Goal: Information Seeking & Learning: Learn about a topic

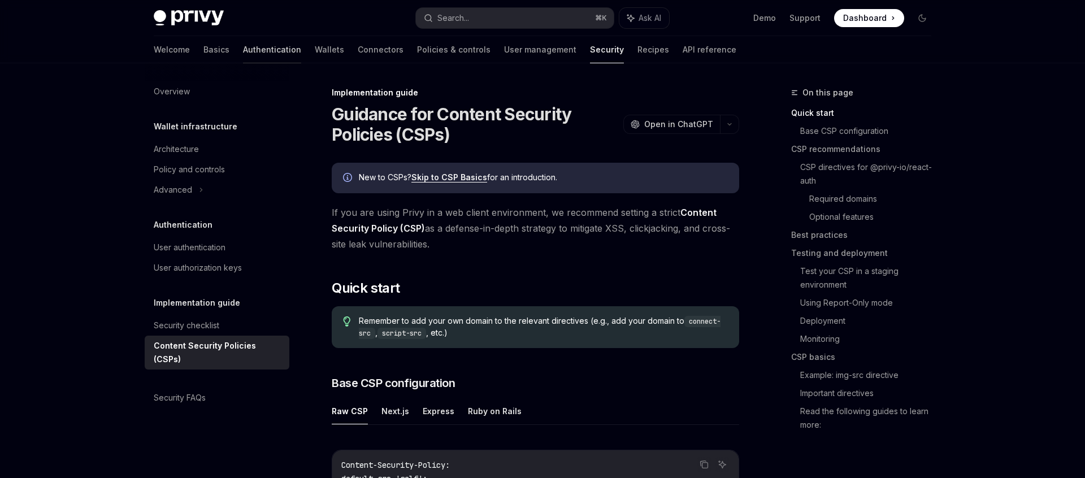
click at [243, 51] on link "Authentication" at bounding box center [272, 49] width 58 height 27
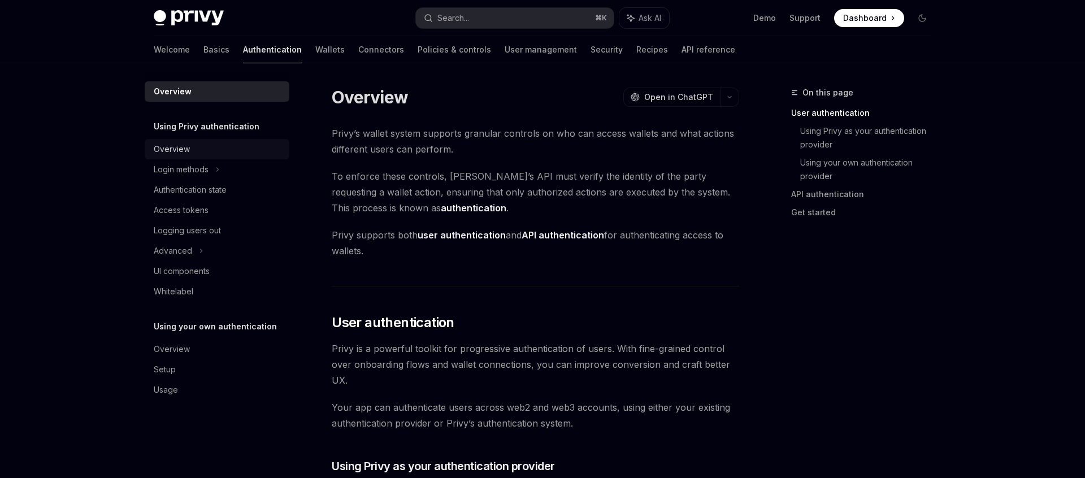
click at [192, 157] on link "Overview" at bounding box center [217, 149] width 145 height 20
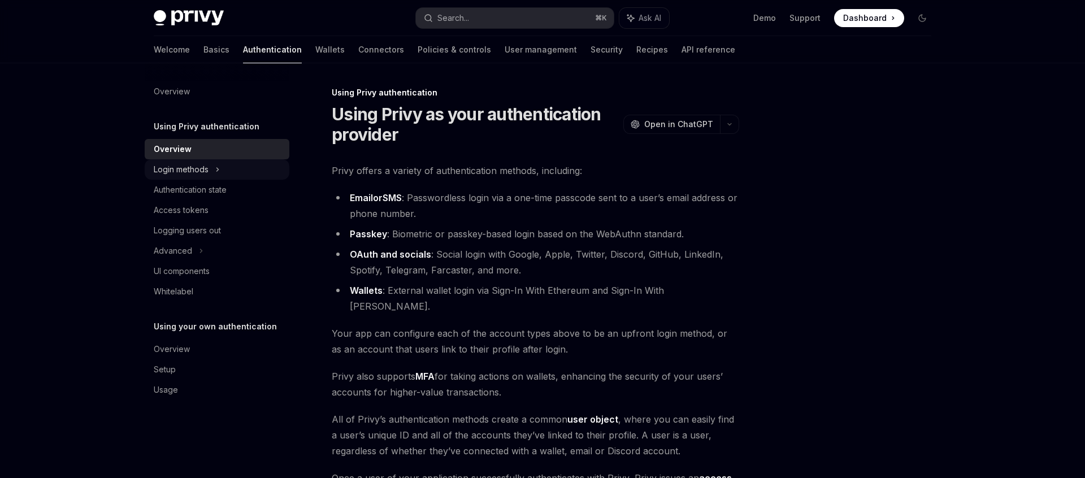
click at [186, 166] on div "Login methods" at bounding box center [181, 170] width 55 height 14
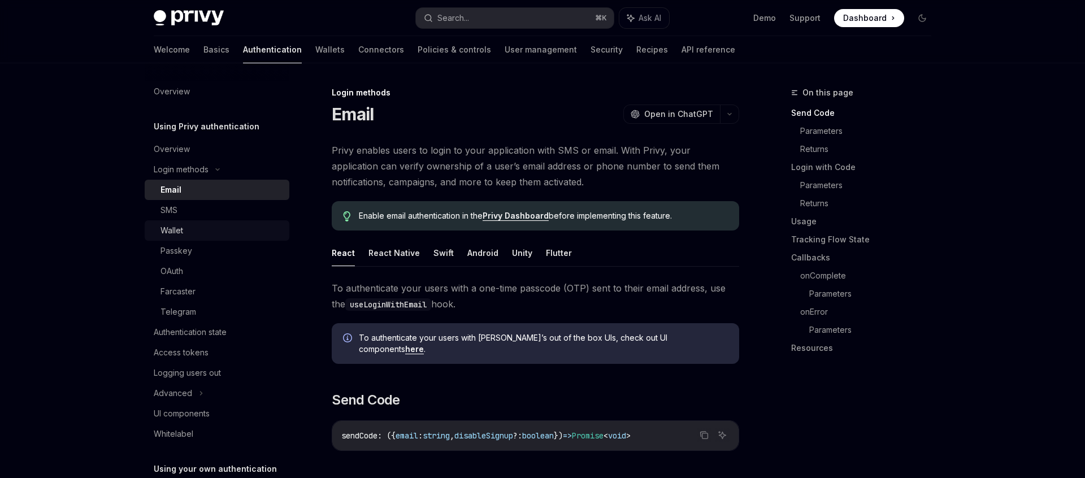
click at [172, 237] on div "Wallet" at bounding box center [171, 231] width 23 height 14
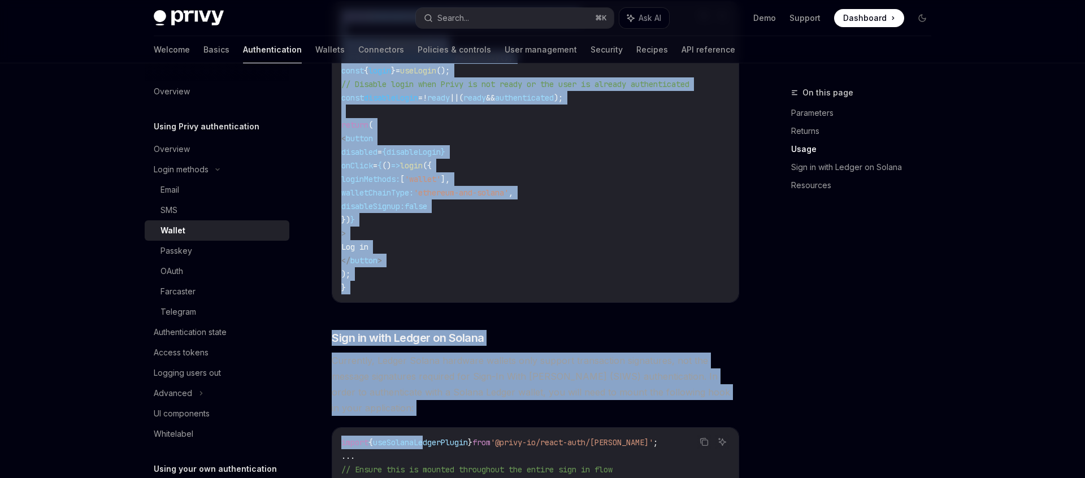
scroll to position [1166, 0]
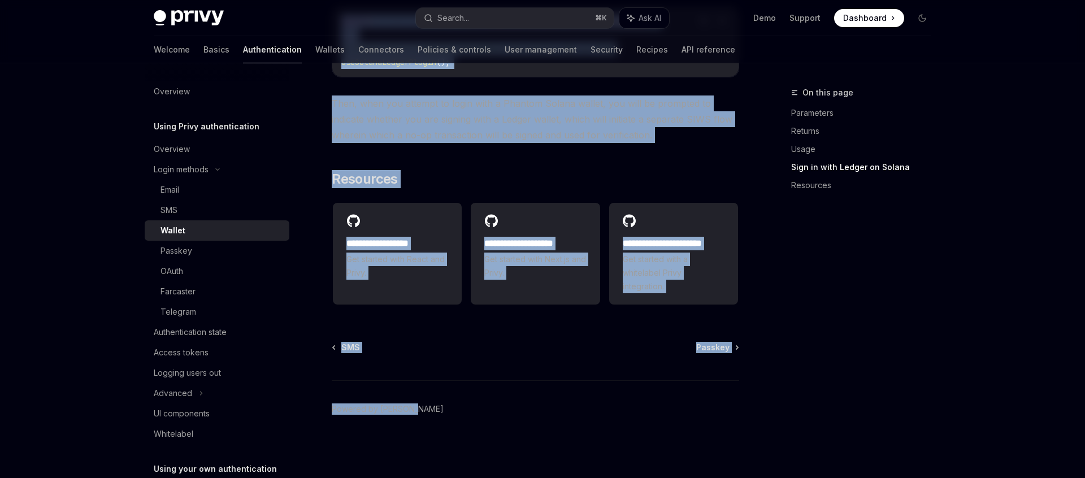
drag, startPoint x: 430, startPoint y: 124, endPoint x: 435, endPoint y: 517, distance: 393.3
copy div "OpenAI Open in ChatGPT OpenAI Open in ChatGPT For users who already have wallet…"
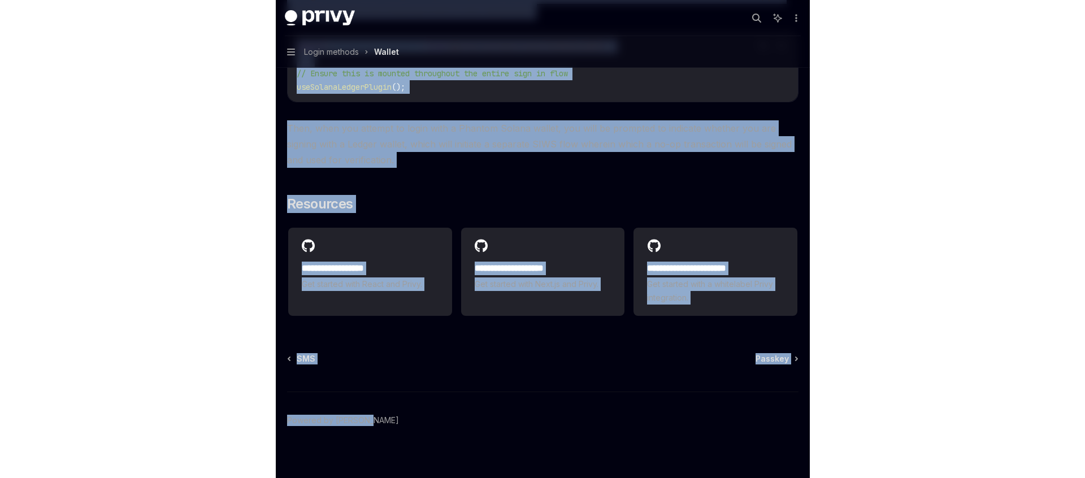
scroll to position [1120, 0]
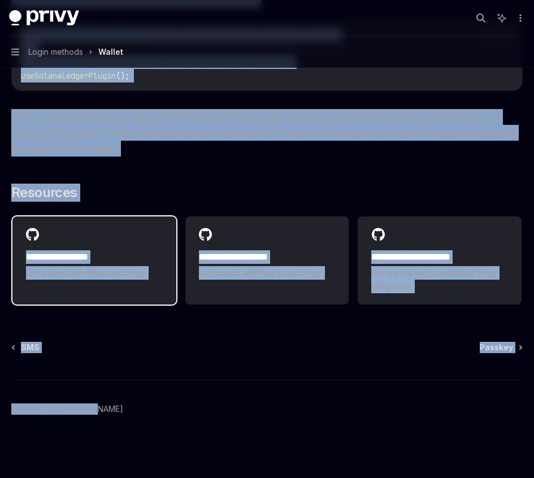
click at [154, 233] on div "**********" at bounding box center [94, 253] width 164 height 75
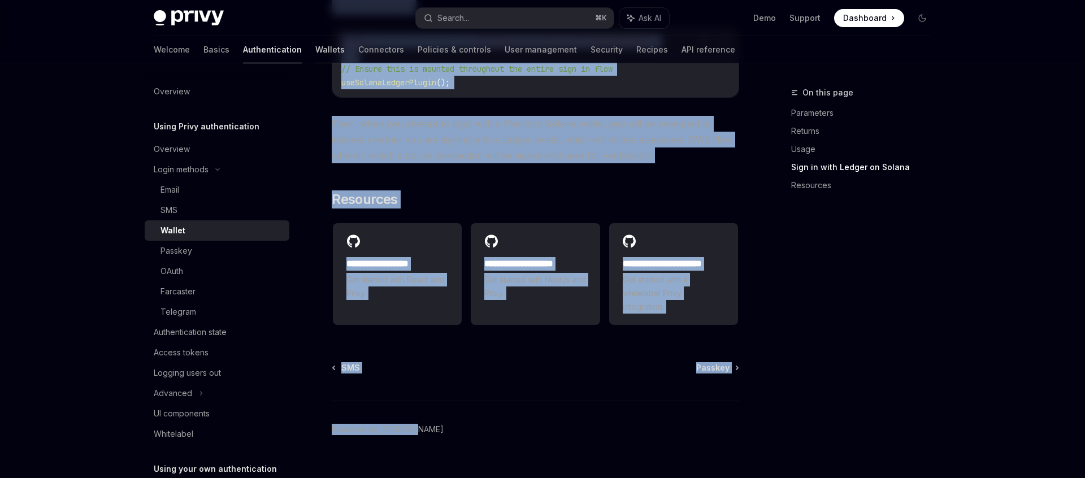
click at [315, 47] on link "Wallets" at bounding box center [329, 49] width 29 height 27
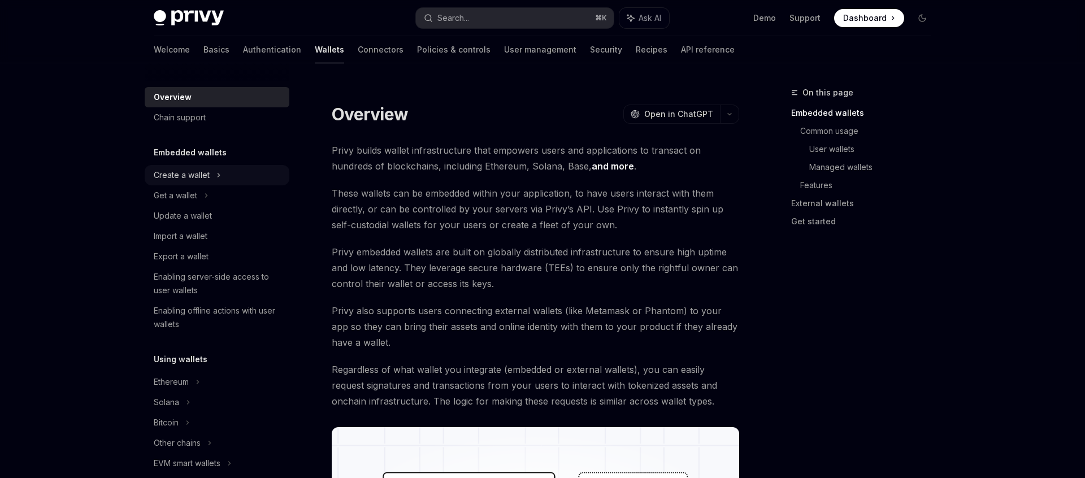
click at [203, 171] on div "Create a wallet" at bounding box center [182, 175] width 56 height 14
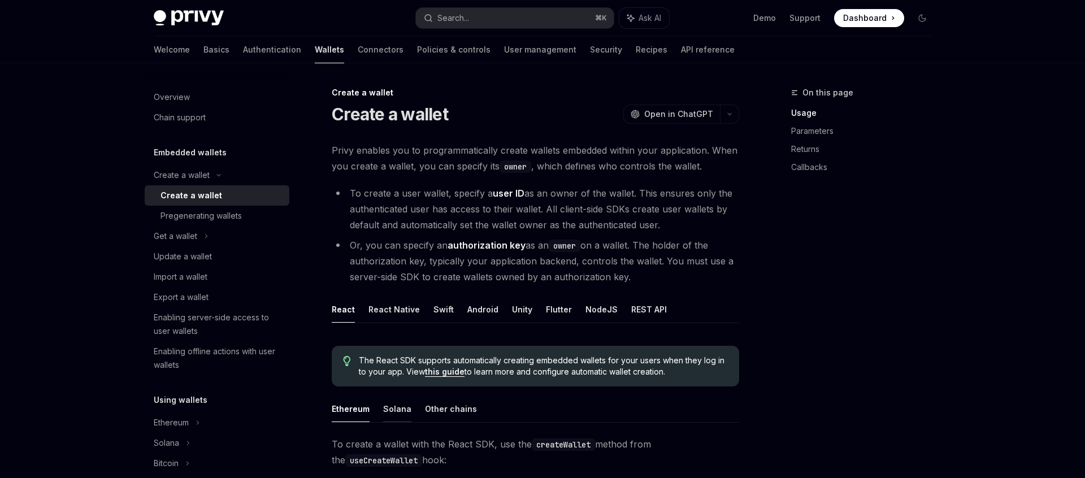
click at [392, 406] on button "Solana" at bounding box center [397, 409] width 28 height 27
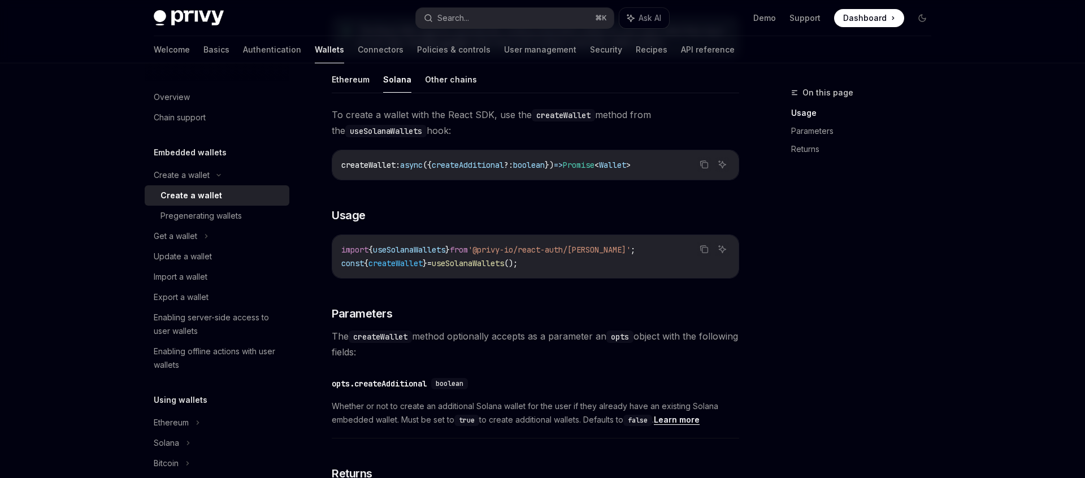
scroll to position [424, 0]
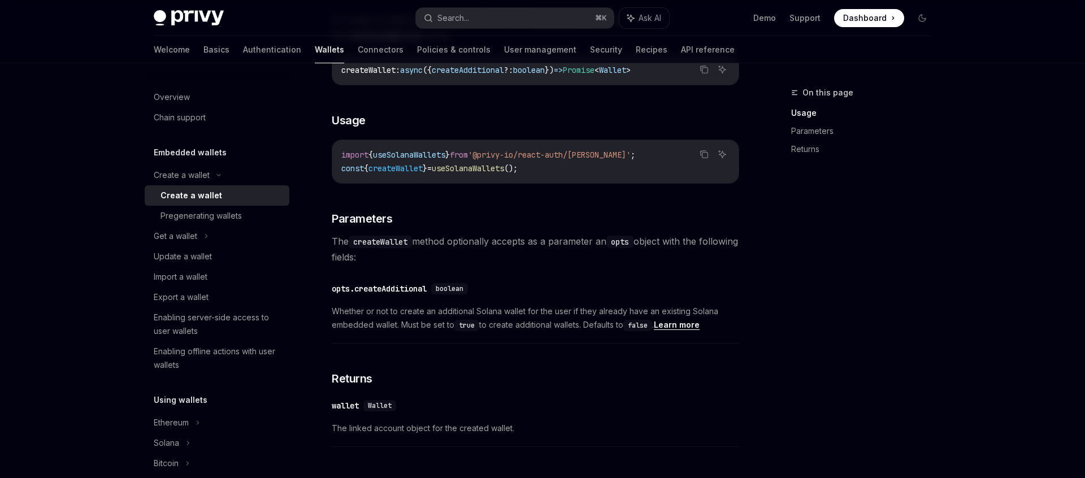
click at [392, 406] on span "Wallet" at bounding box center [380, 405] width 24 height 9
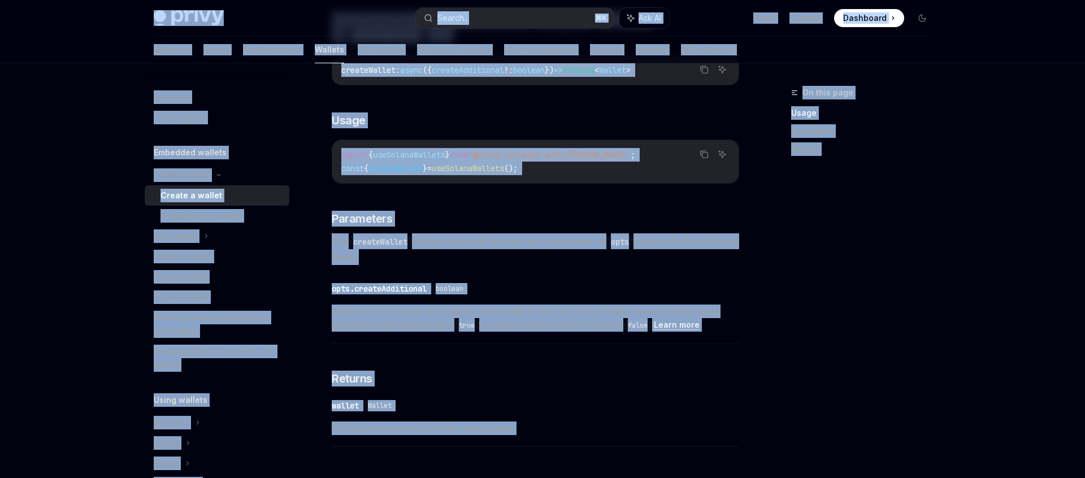
copy div "Privy Docs home page Search... ⌘ K Ask AI Demo Support Dashboard Dashboard Sear…"
click at [197, 207] on link "Pregenerating wallets" at bounding box center [217, 216] width 145 height 20
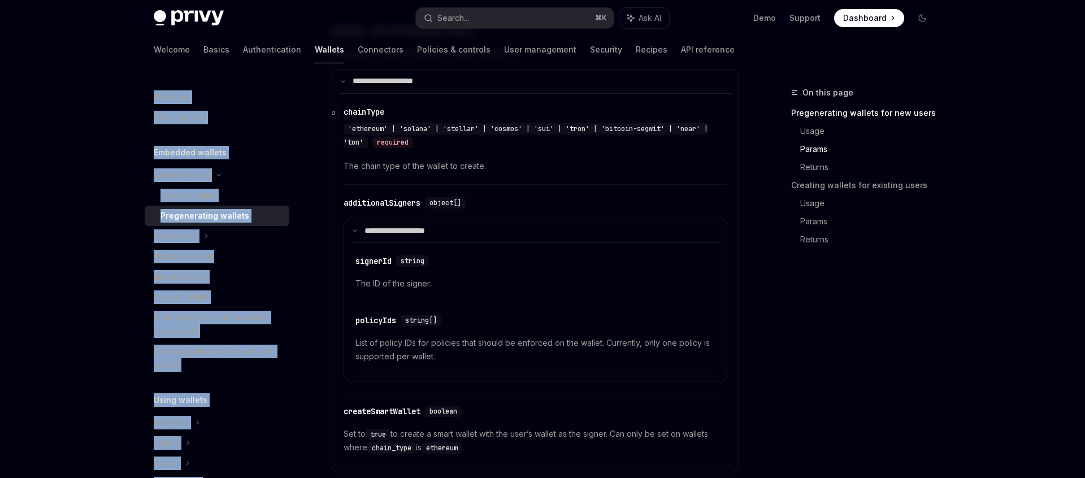
scroll to position [633, 0]
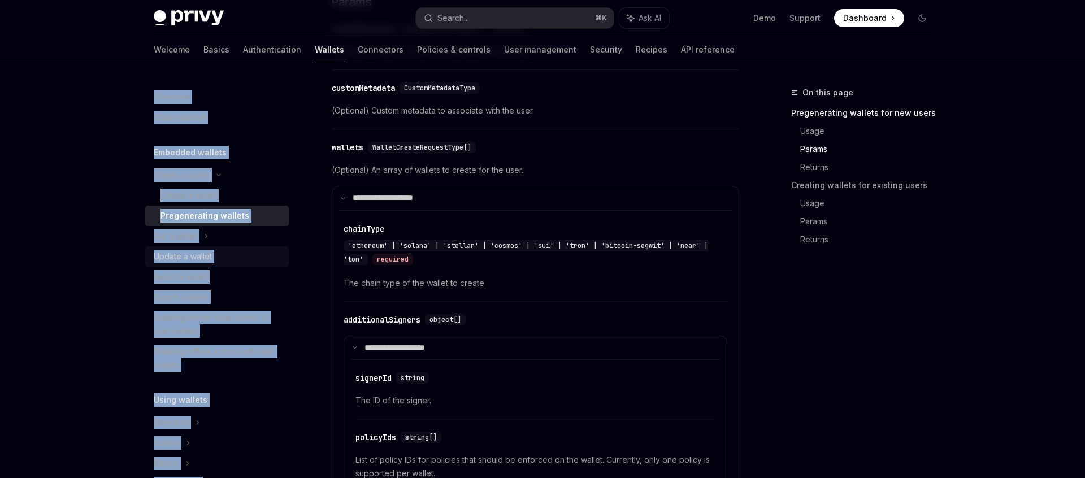
click at [175, 264] on link "Update a wallet" at bounding box center [217, 256] width 145 height 20
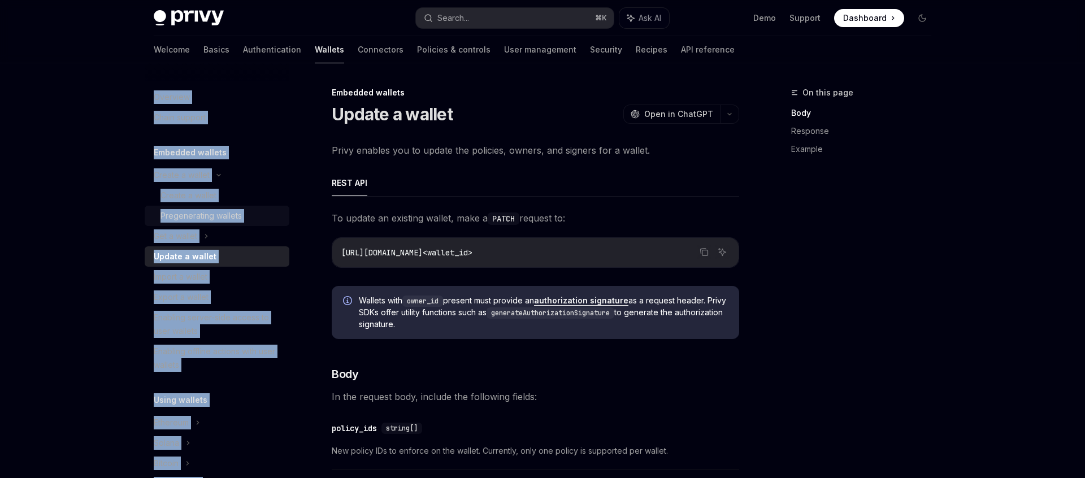
click at [179, 215] on div "Pregenerating wallets" at bounding box center [200, 216] width 81 height 14
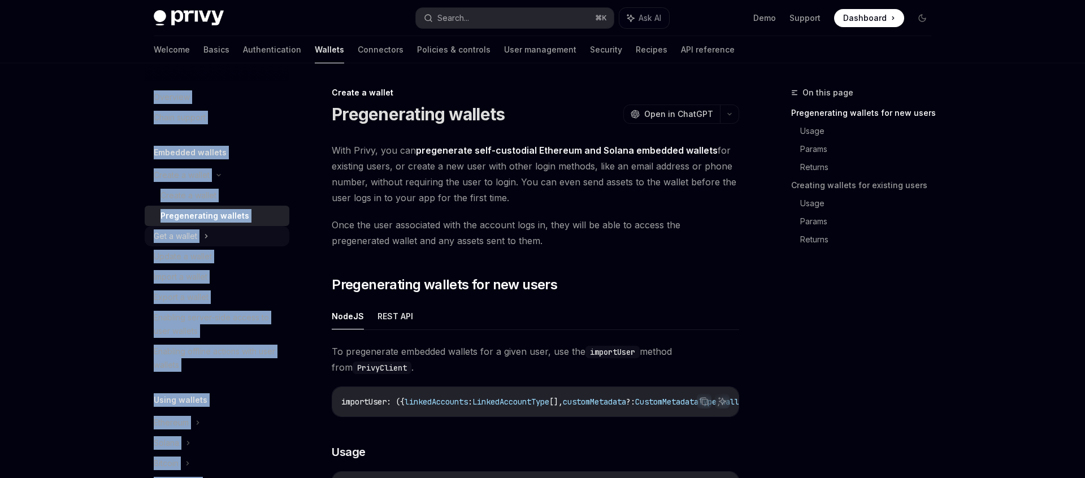
click at [170, 240] on div "Get a wallet" at bounding box center [176, 236] width 44 height 14
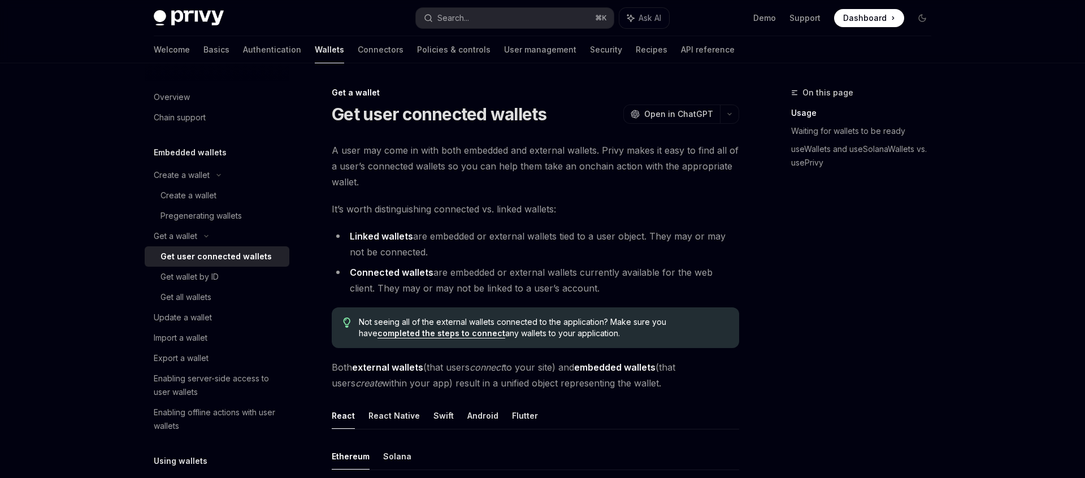
click at [537, 204] on span "It’s worth distinguishing connected vs. linked wallets:" at bounding box center [535, 209] width 407 height 16
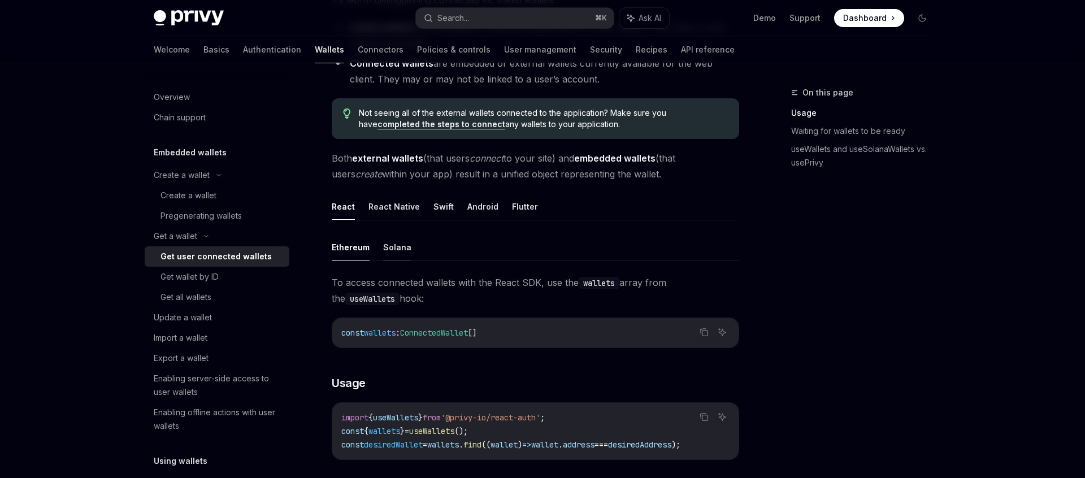
click at [395, 244] on button "Solana" at bounding box center [397, 247] width 28 height 27
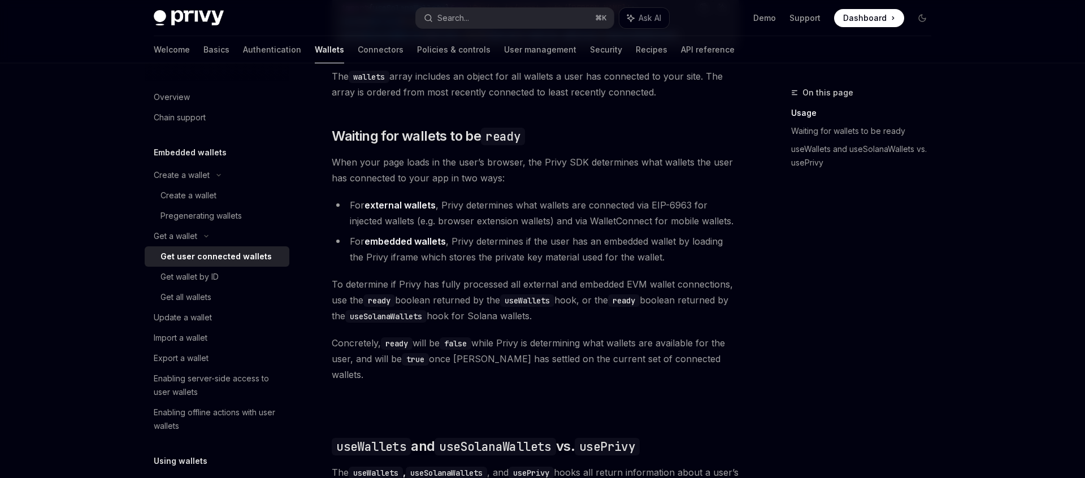
scroll to position [655, 0]
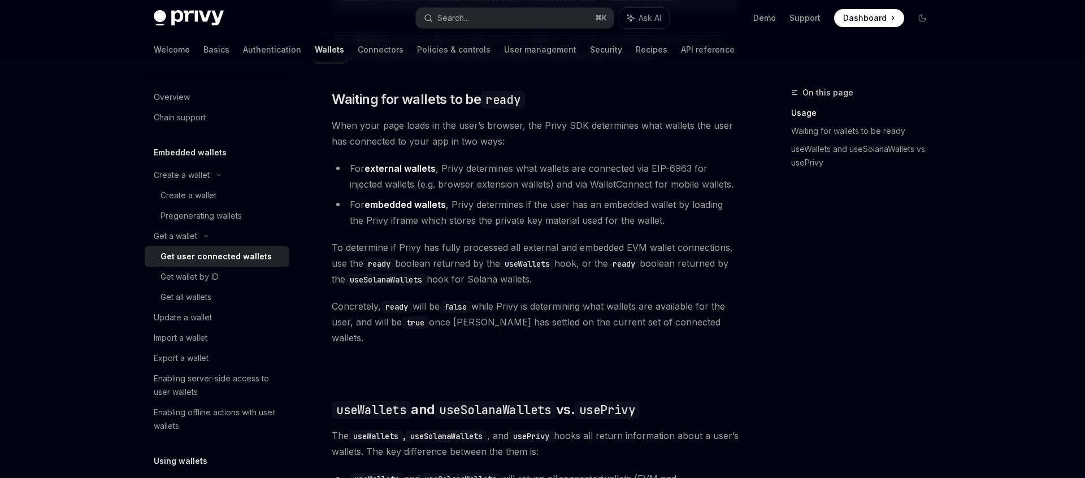
click at [395, 244] on span "To determine if Privy has fully processed all external and embedded EVM wallet …" at bounding box center [535, 263] width 407 height 47
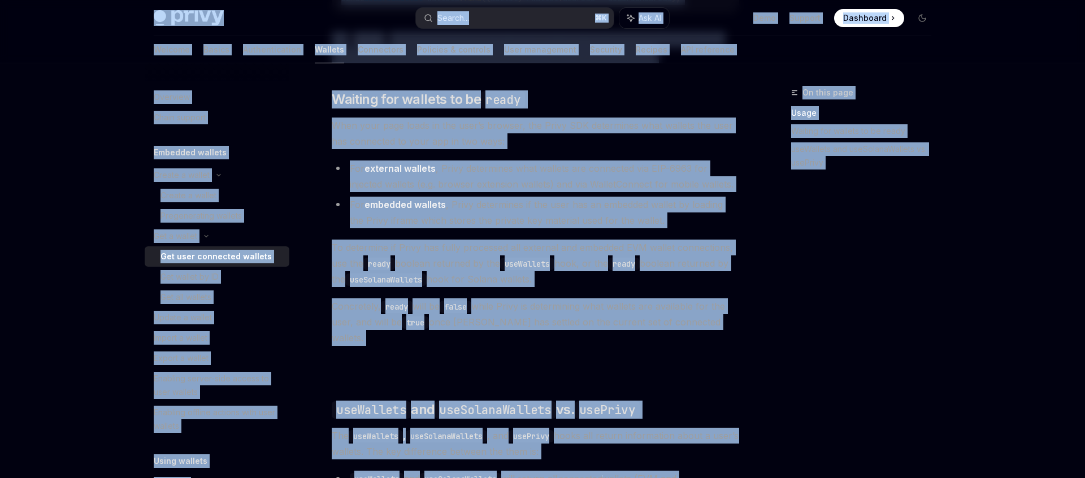
copy div "Privy Docs home page Search... ⌘ K Ask AI Demo Support Dashboard Dashboard Sear…"
click at [192, 277] on div "Get wallet by ID" at bounding box center [189, 277] width 58 height 14
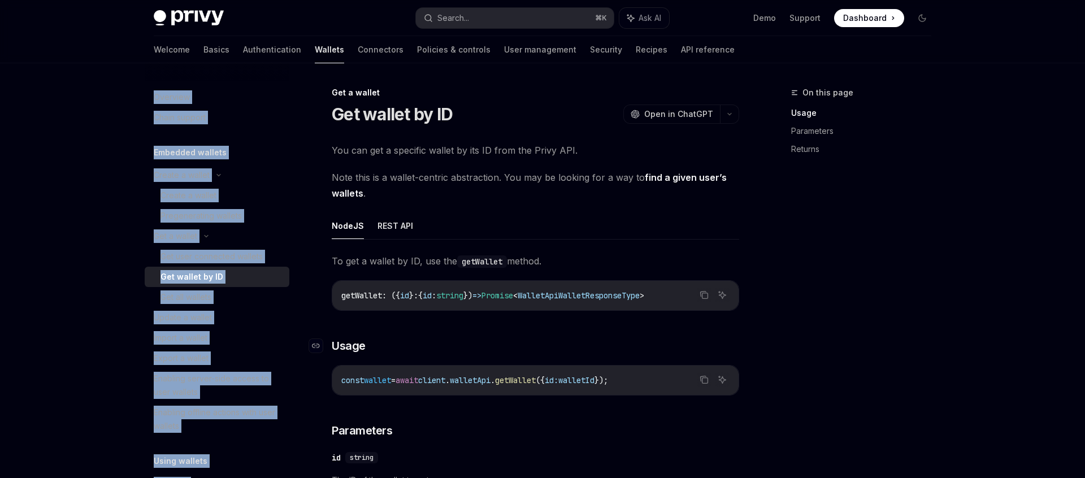
scroll to position [265, 0]
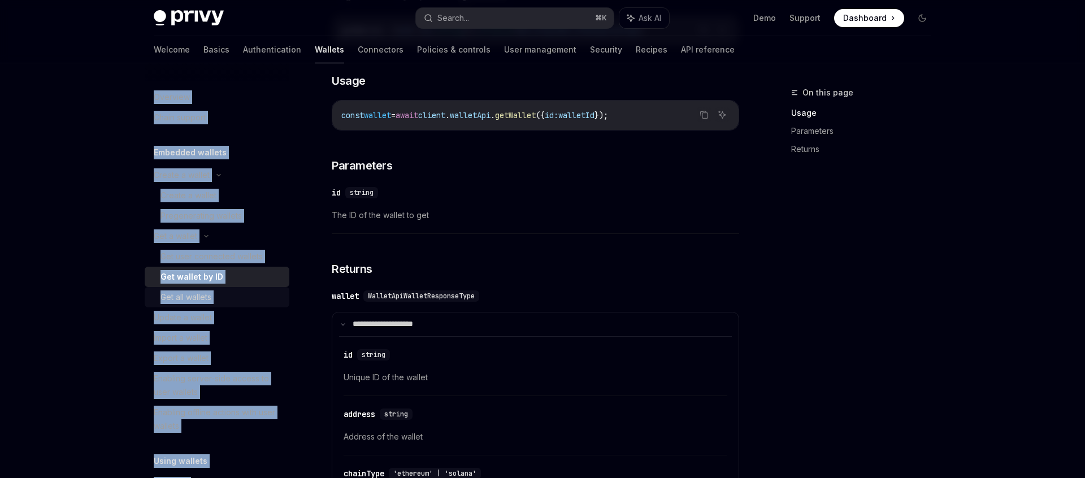
click at [151, 296] on link "Get all wallets" at bounding box center [217, 297] width 145 height 20
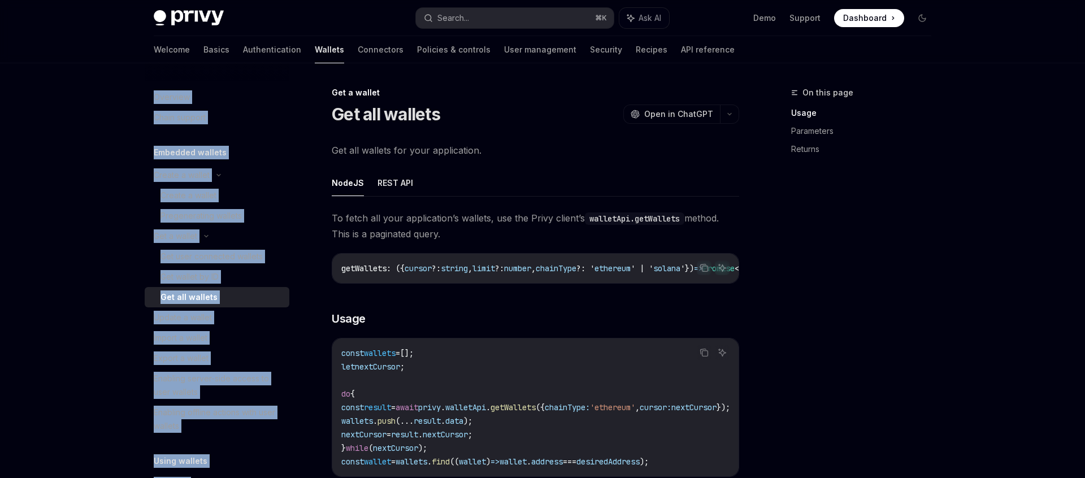
click at [151, 295] on link "Get all wallets" at bounding box center [217, 297] width 145 height 20
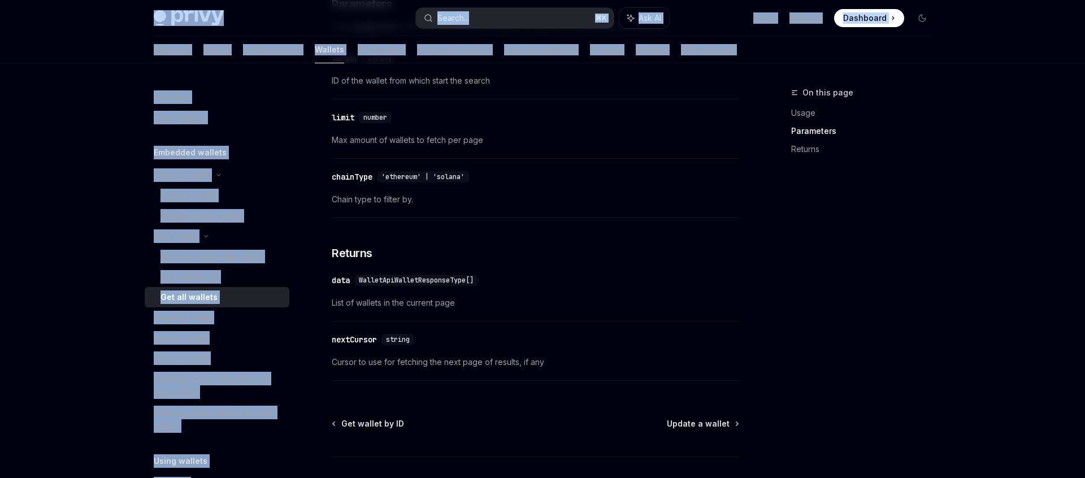
scroll to position [593, 0]
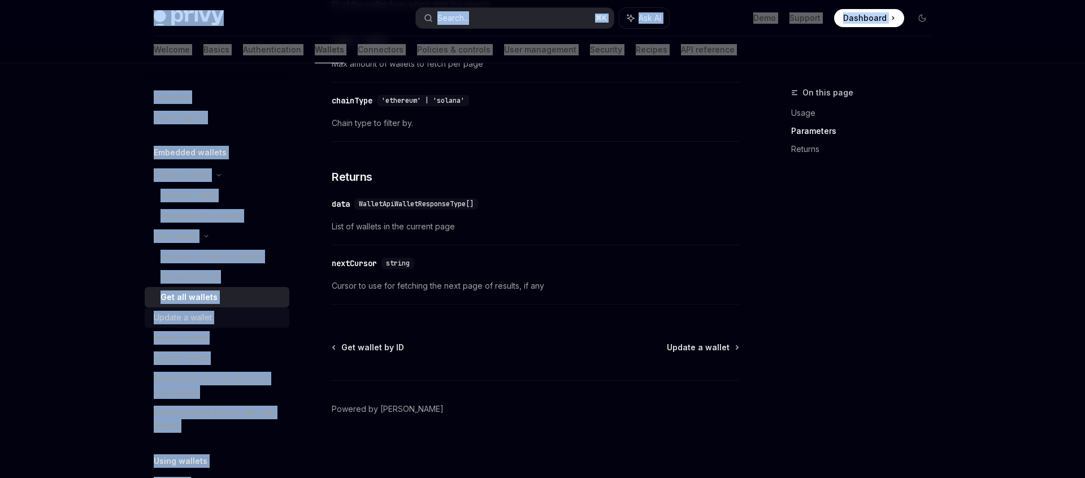
click at [181, 309] on link "Update a wallet" at bounding box center [217, 317] width 145 height 20
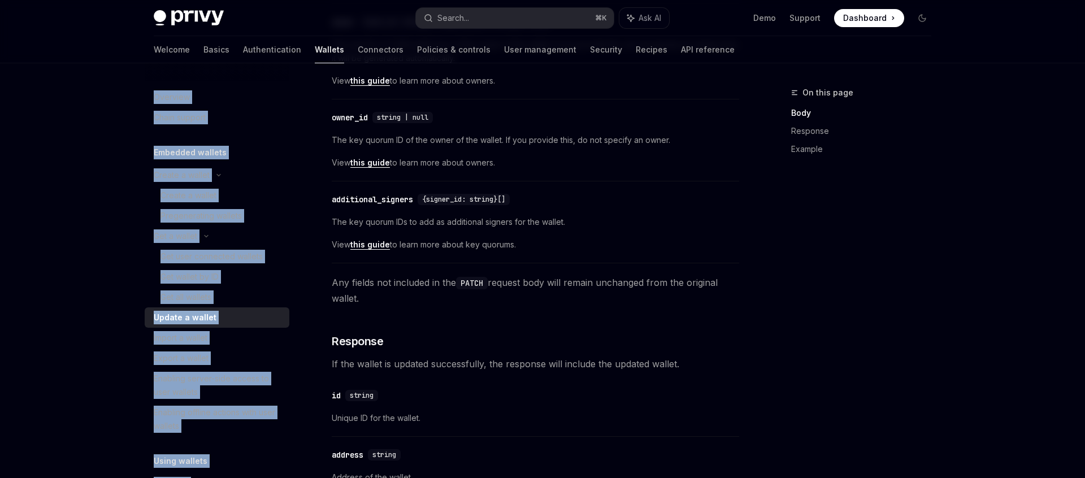
scroll to position [572, 0]
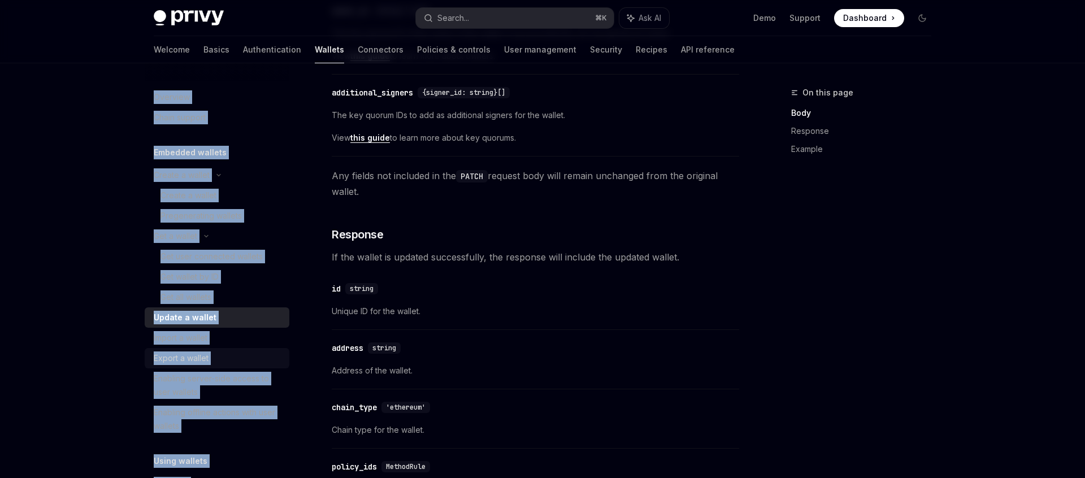
click at [185, 350] on link "Export a wallet" at bounding box center [217, 358] width 145 height 20
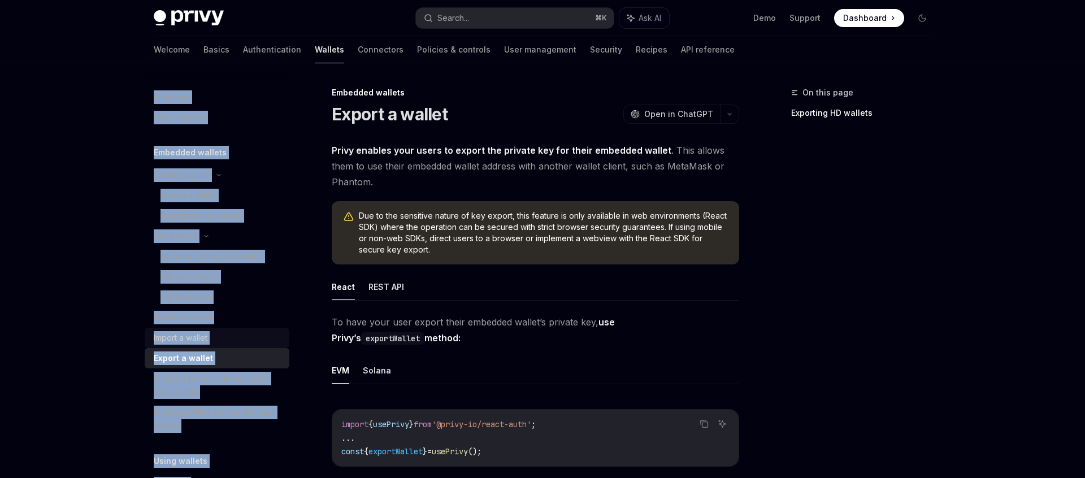
click at [189, 346] on link "Import a wallet" at bounding box center [217, 338] width 145 height 20
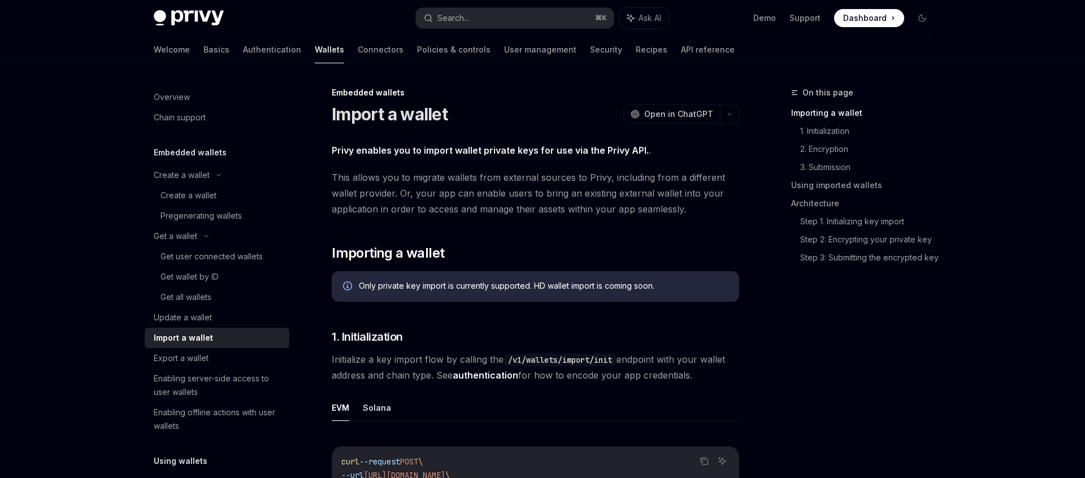
click at [376, 410] on button "Solana" at bounding box center [377, 407] width 28 height 27
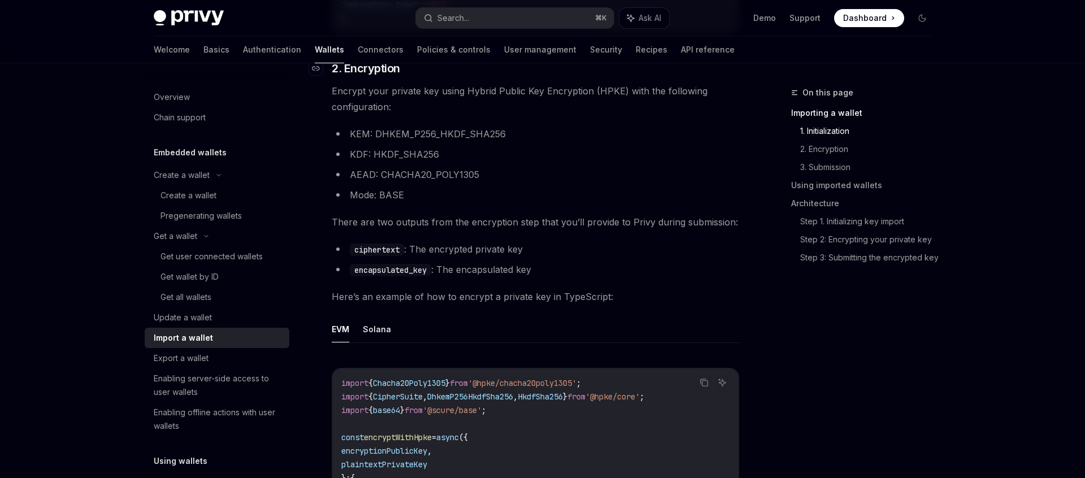
scroll to position [807, 0]
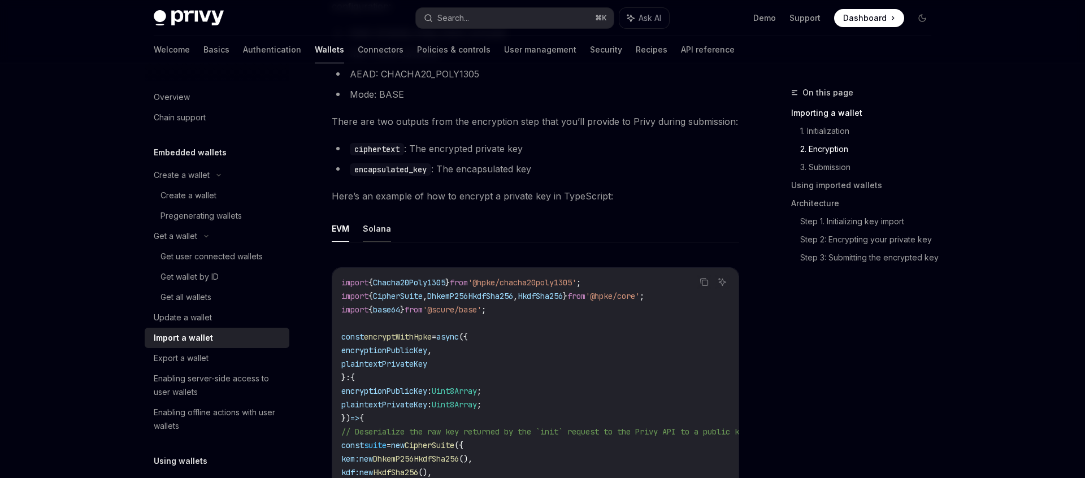
click at [376, 226] on button "Solana" at bounding box center [377, 228] width 28 height 27
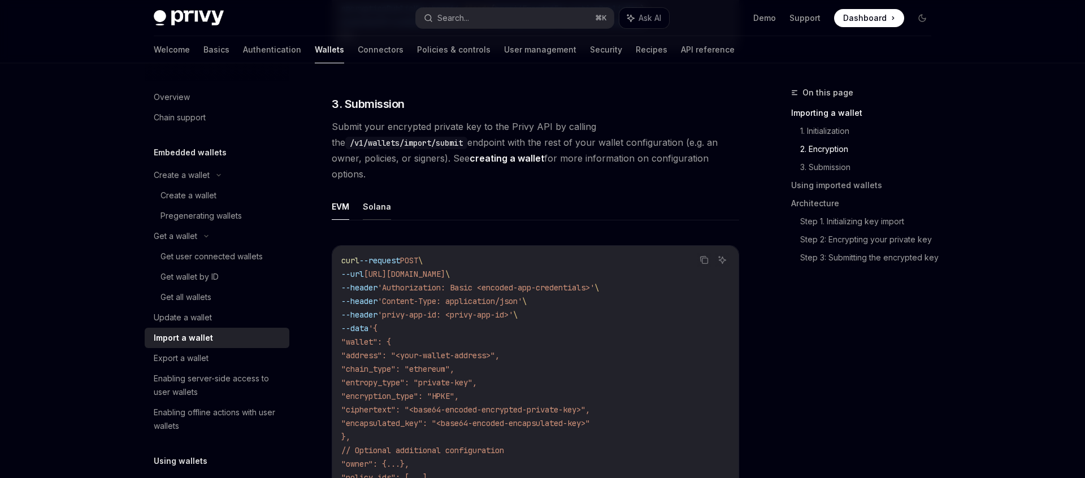
click at [379, 194] on button "Solana" at bounding box center [377, 206] width 28 height 27
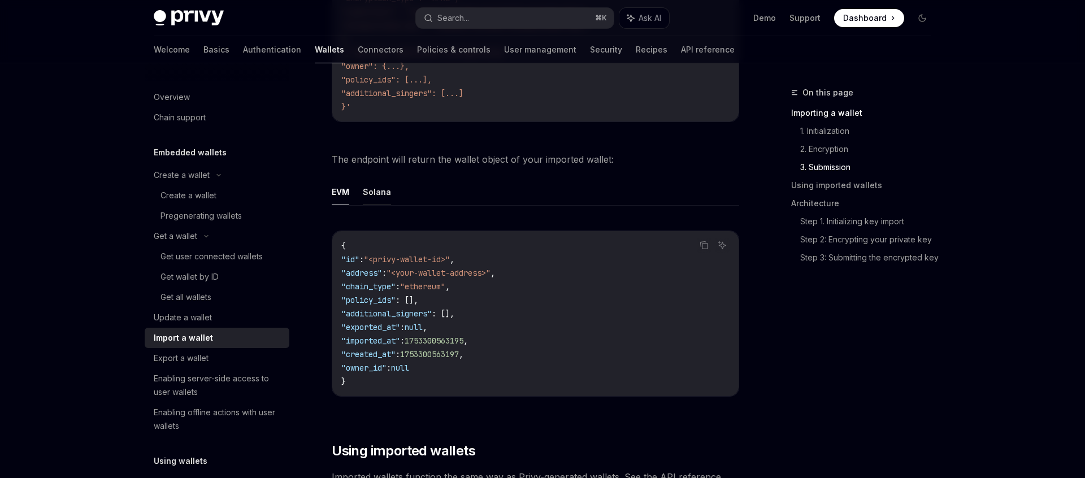
click at [380, 179] on button "Solana" at bounding box center [377, 192] width 28 height 27
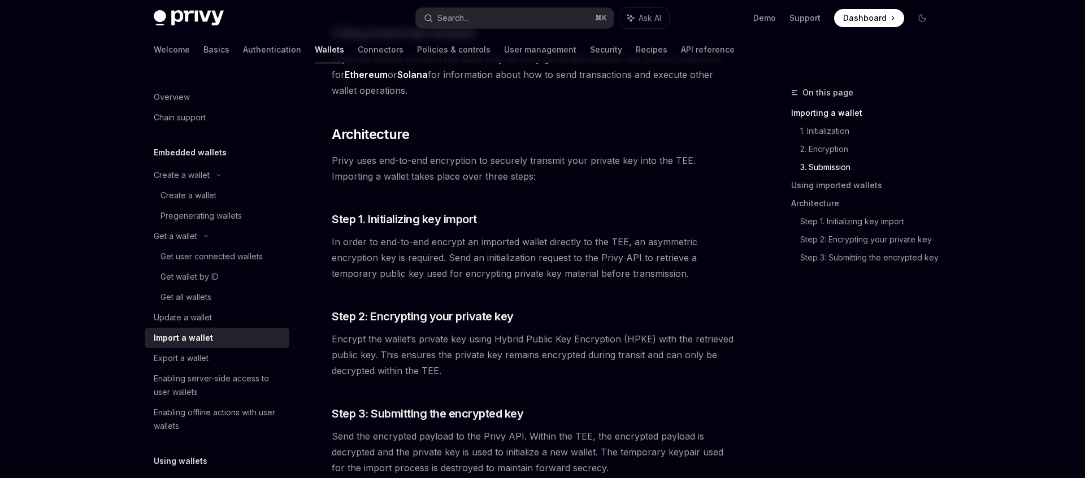
scroll to position [2326, 0]
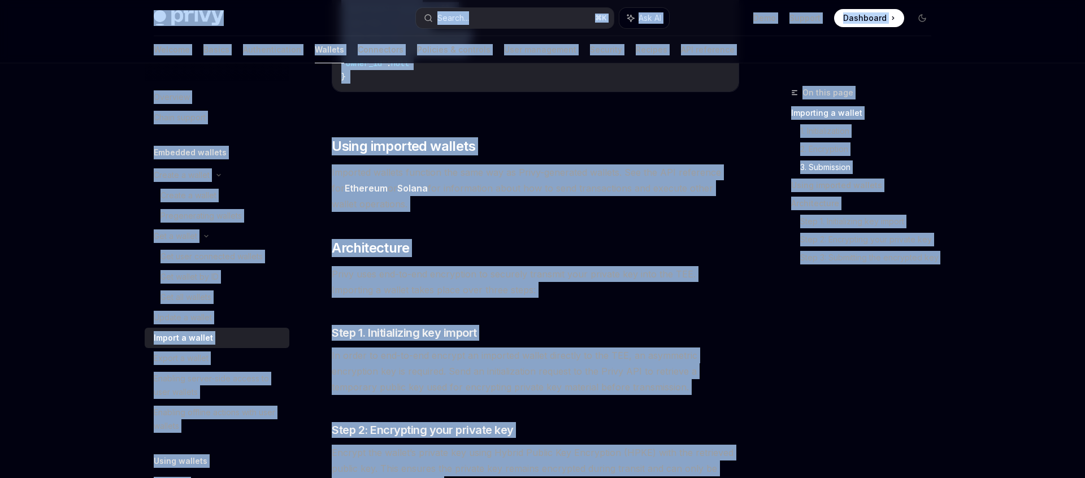
copy div "Privy Docs home page Search... ⌘ K Ask AI Demo Support Dashboard Dashboard Sear…"
click at [176, 358] on div "Export a wallet" at bounding box center [181, 358] width 55 height 14
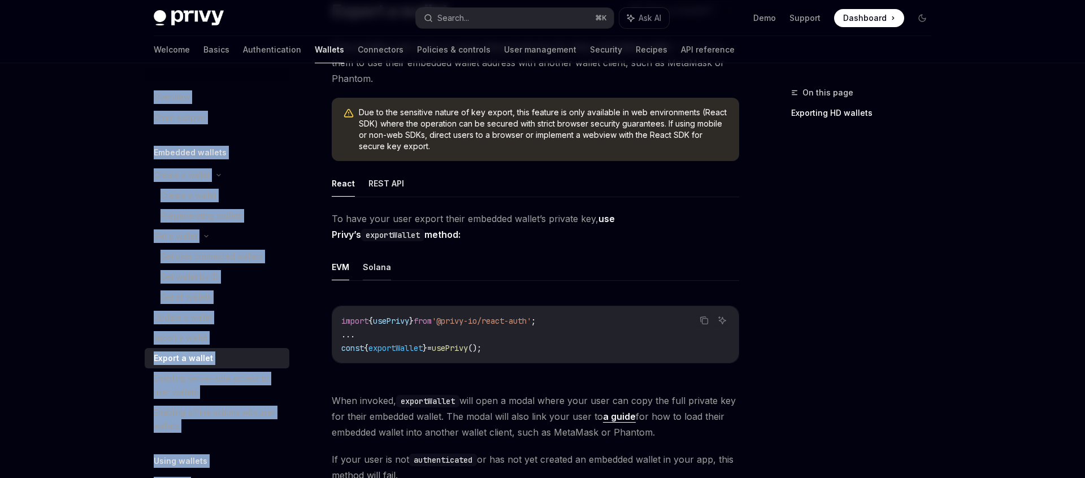
click at [384, 261] on button "Solana" at bounding box center [377, 267] width 28 height 27
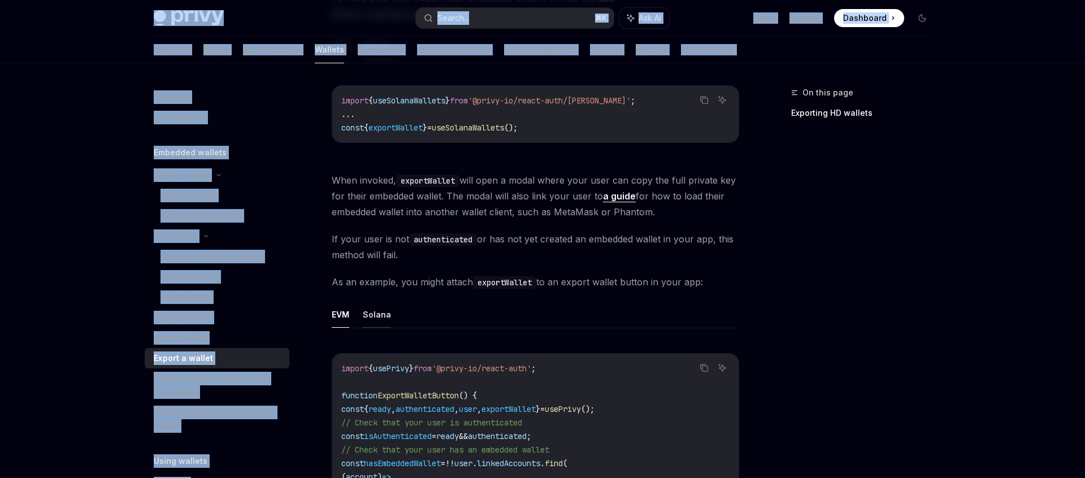
click at [376, 322] on button "Solana" at bounding box center [377, 314] width 28 height 27
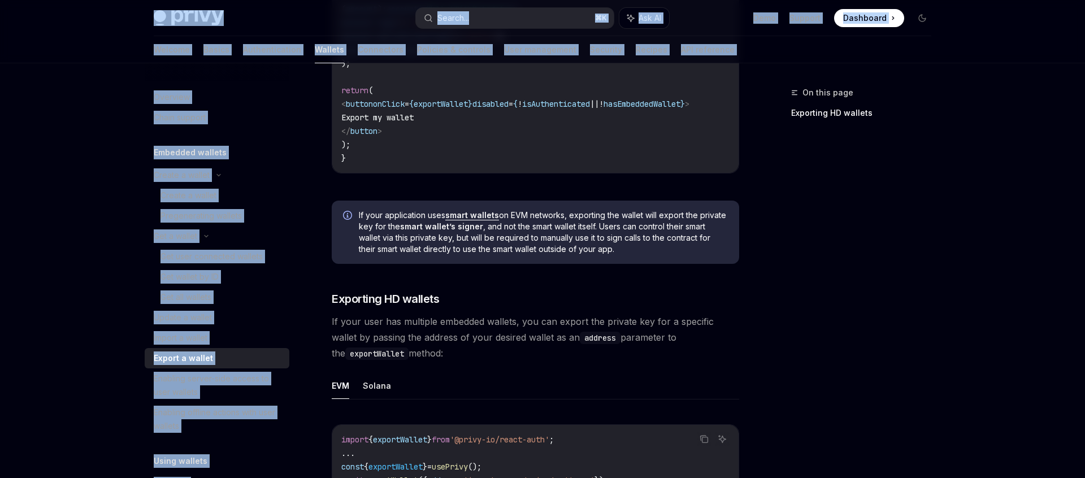
scroll to position [823, 0]
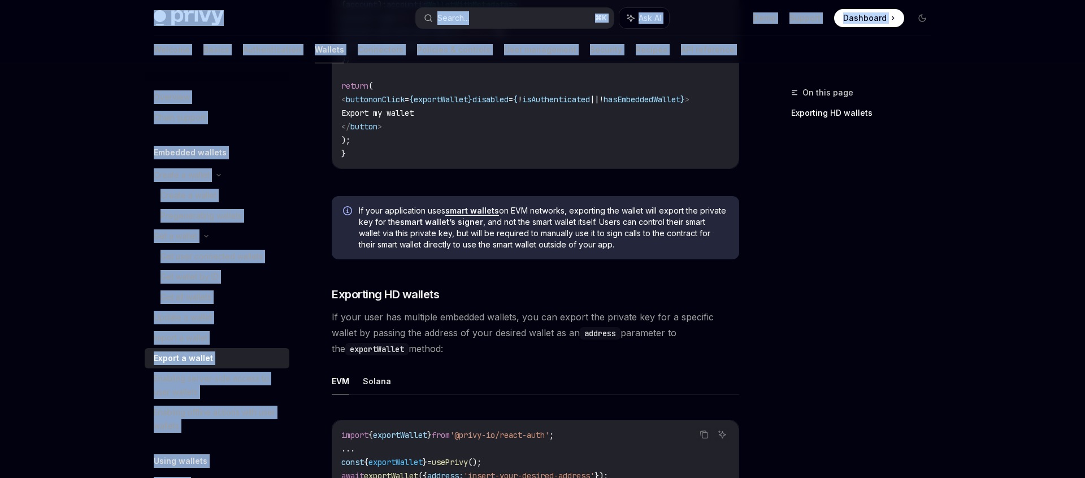
click at [377, 370] on div "To have your user export their embedded wallet’s private key, use Privy’s expor…" at bounding box center [535, 35] width 407 height 1088
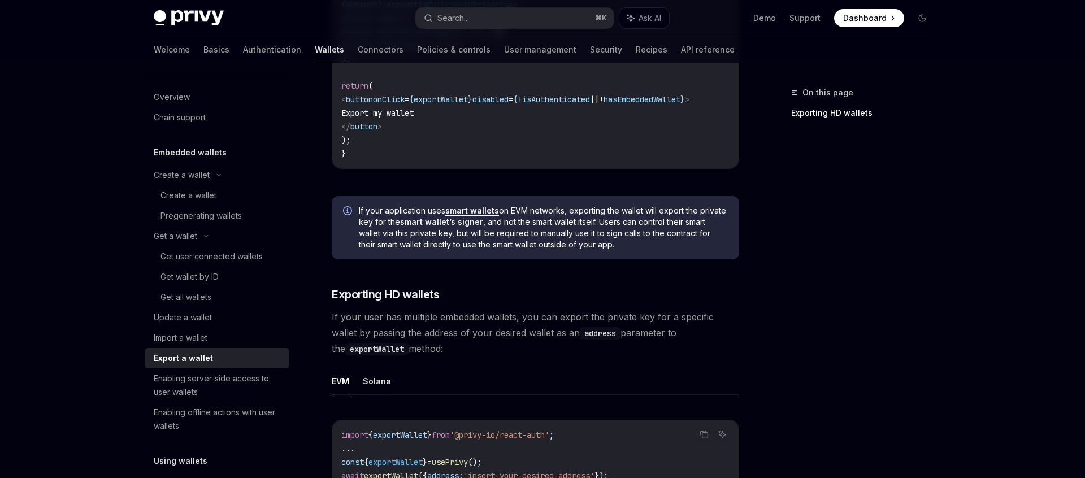
click at [377, 394] on button "Solana" at bounding box center [377, 381] width 28 height 27
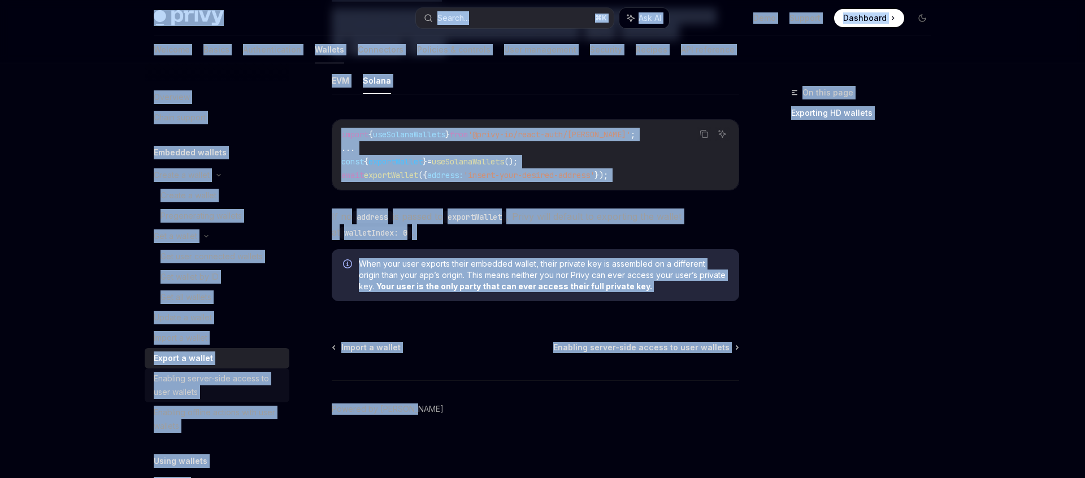
click at [175, 384] on div "Enabling server-side access to user wallets" at bounding box center [218, 385] width 129 height 27
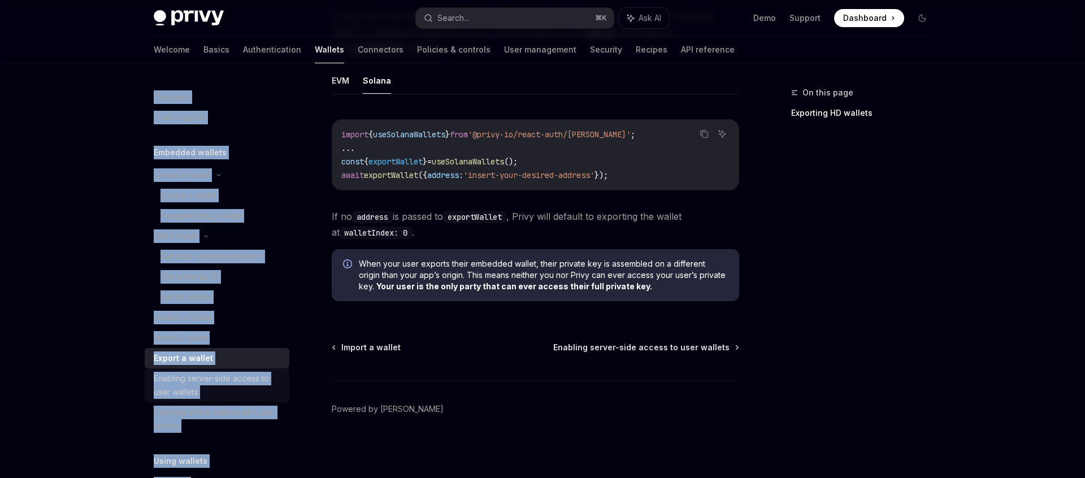
click at [175, 384] on div "Enabling server-side access to user wallets" at bounding box center [218, 385] width 129 height 27
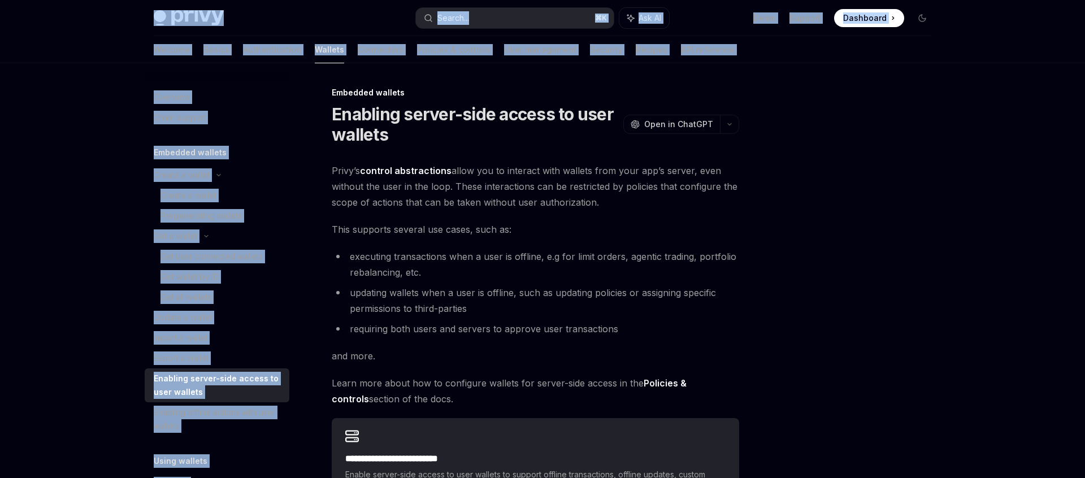
scroll to position [196, 0]
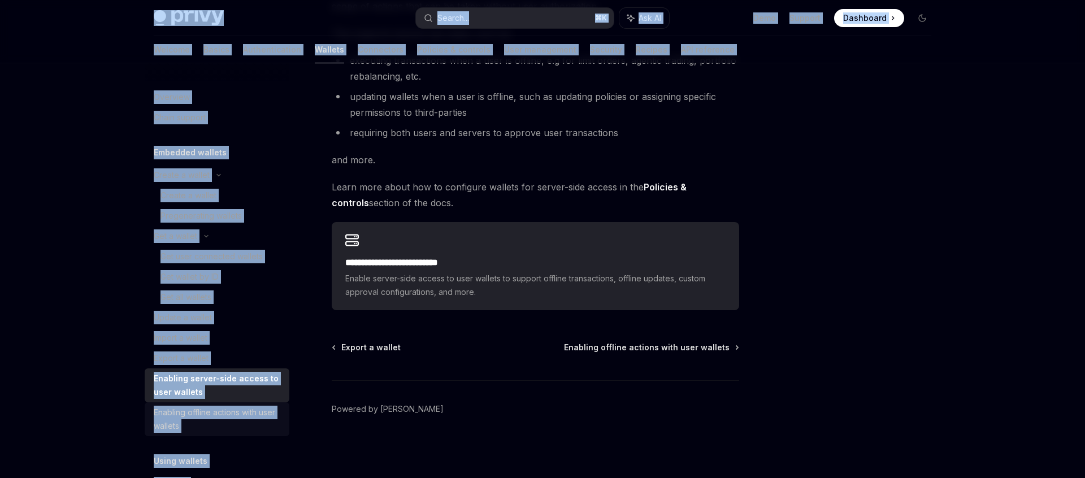
click at [218, 411] on div "Enabling offline actions with user wallets" at bounding box center [218, 419] width 129 height 27
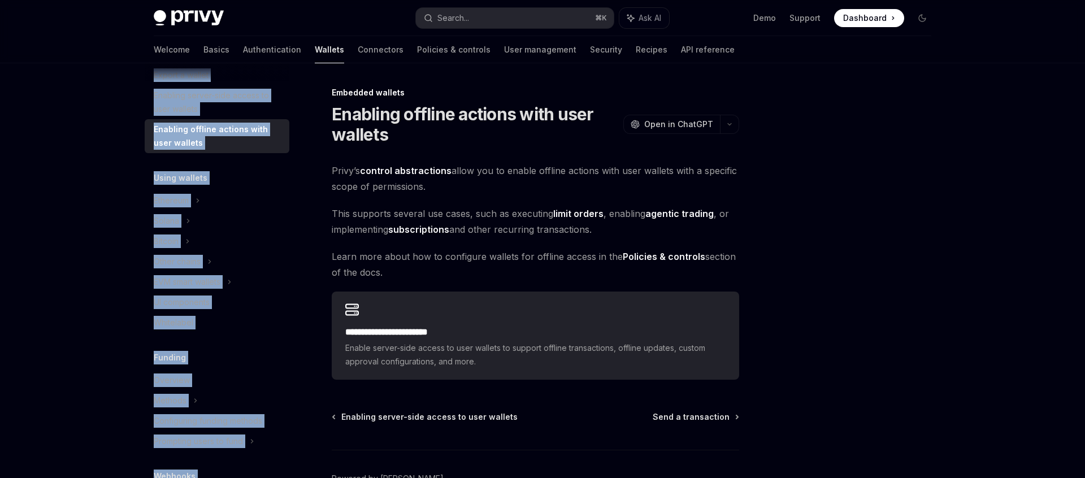
scroll to position [364, 0]
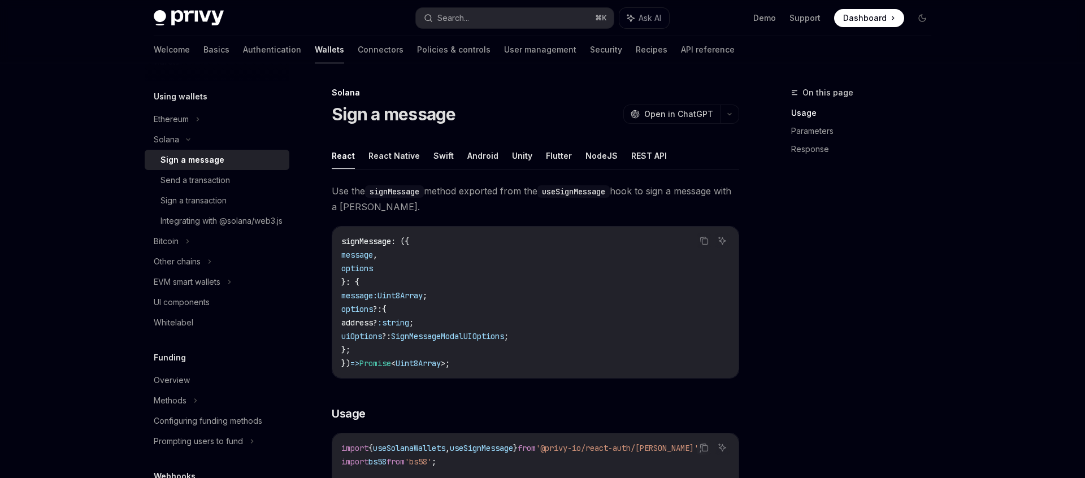
click at [179, 164] on div "Sign a message" at bounding box center [192, 160] width 64 height 14
click at [471, 208] on span "Use the signMessage method exported from the useSignMessage hook to sign a mess…" at bounding box center [535, 199] width 407 height 32
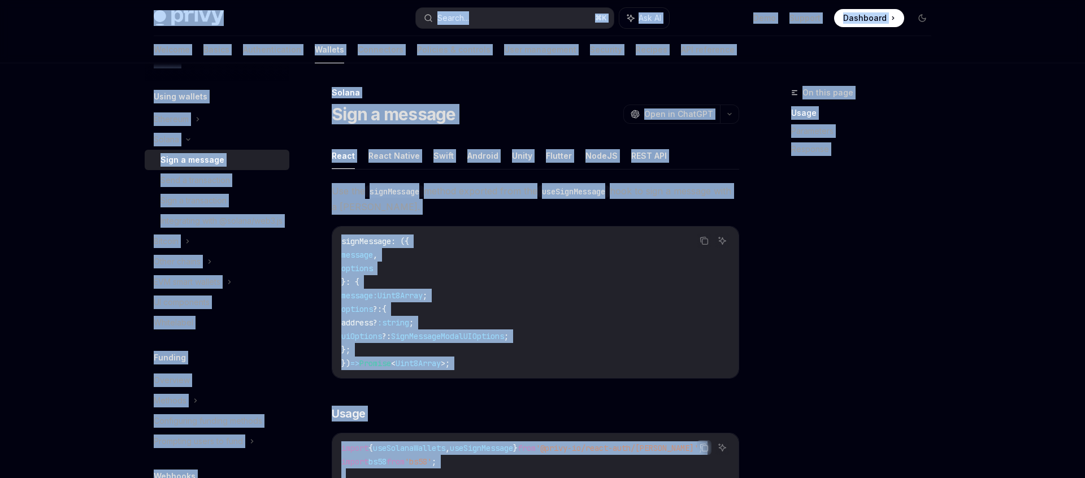
copy div "Privy Docs home page Search... ⌘ K Ask AI Demo Support Dashboard Dashboard Sear…"
click at [215, 176] on div "Send a transaction" at bounding box center [194, 180] width 69 height 14
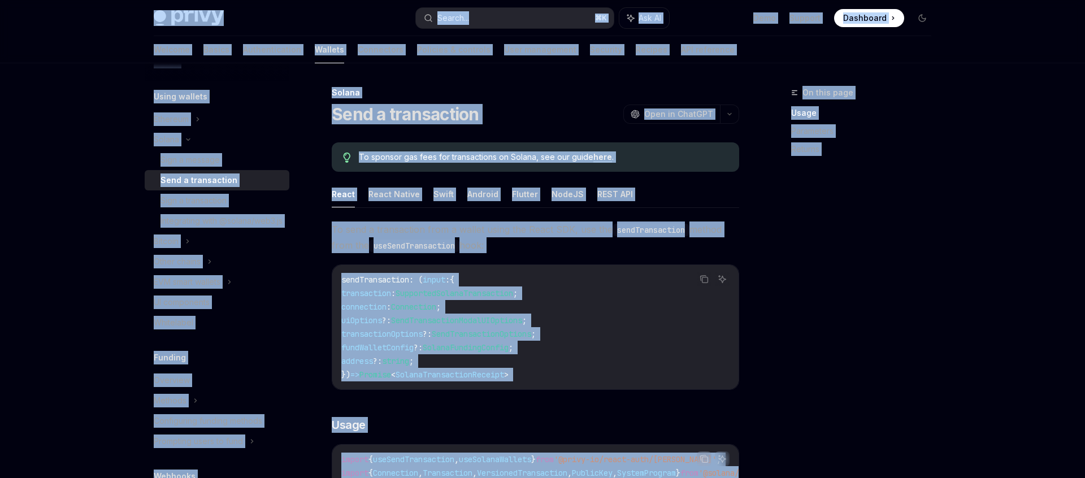
copy div "Privy Docs home page Search... ⌘ K Ask AI Demo Support Dashboard Dashboard Sear…"
click at [205, 210] on link "Sign a transaction" at bounding box center [217, 200] width 145 height 20
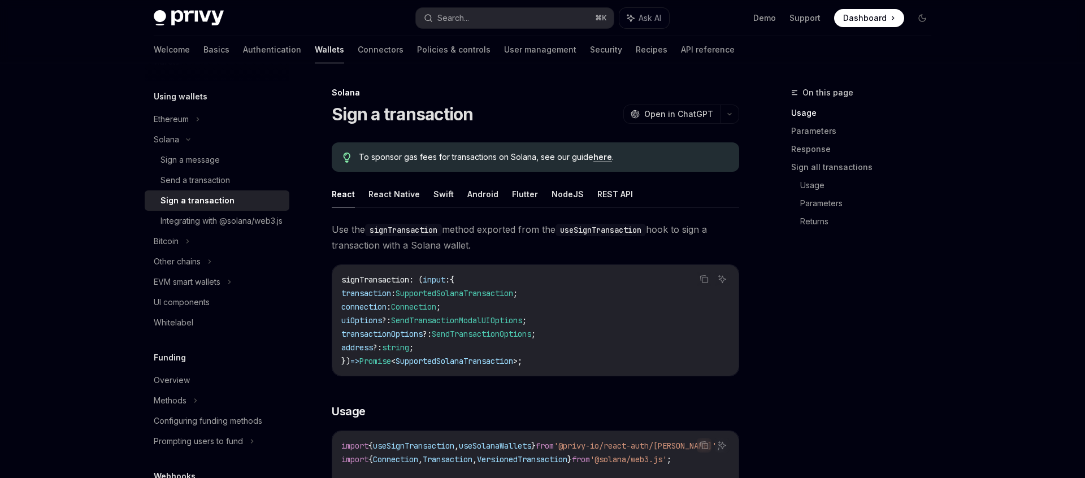
click at [477, 273] on code "signTransaction : ( input : { transaction : SupportedSolanaTransaction ; connec…" at bounding box center [535, 320] width 388 height 95
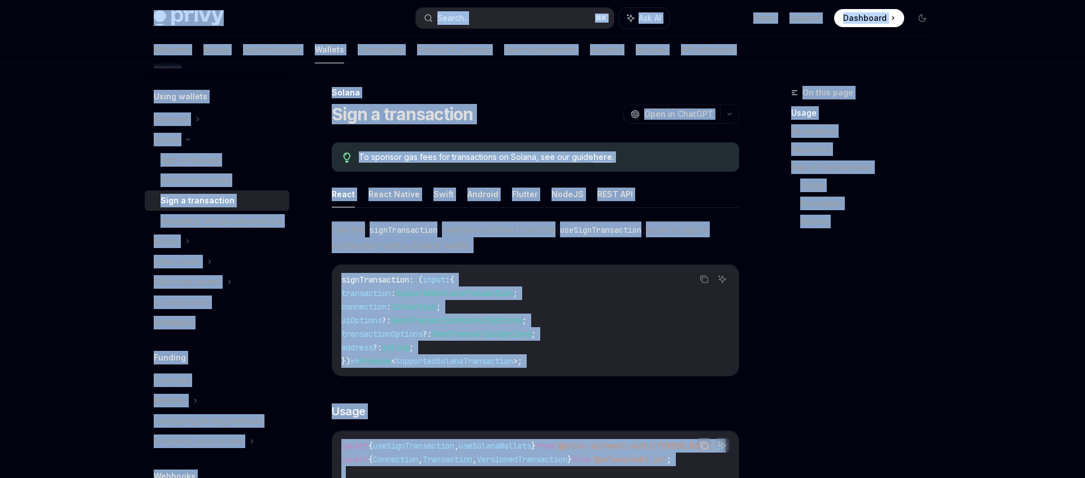
copy div "Privy Docs home page Search... ⌘ K Ask AI Demo Support Dashboard Dashboard Sear…"
click at [180, 228] on div "Integrating with @solana/web3.js" at bounding box center [221, 221] width 122 height 14
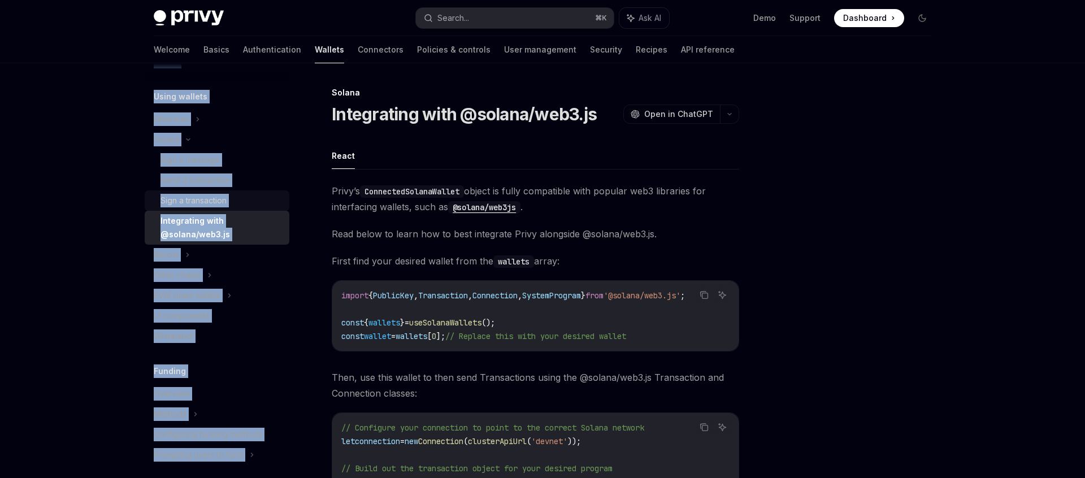
click at [199, 200] on div "Sign a transaction" at bounding box center [193, 201] width 66 height 14
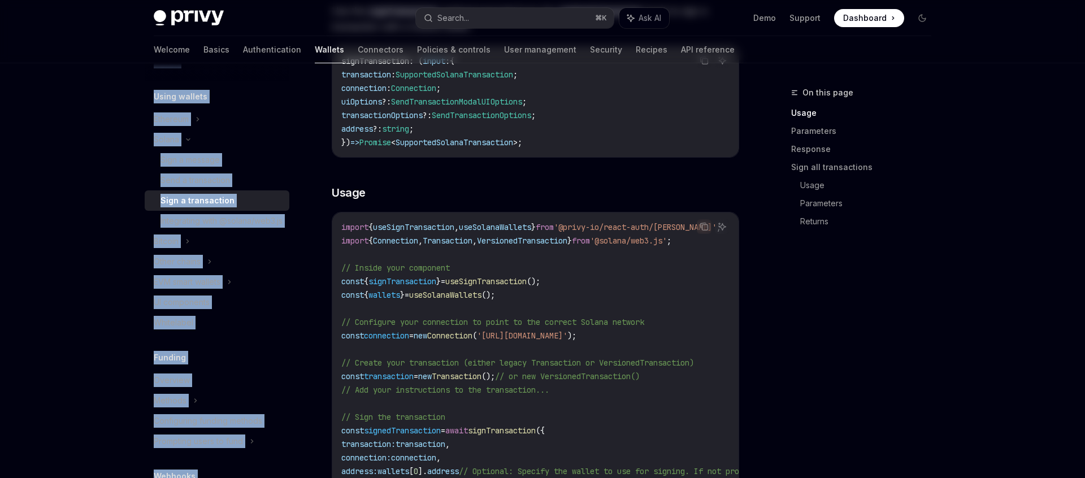
scroll to position [466, 0]
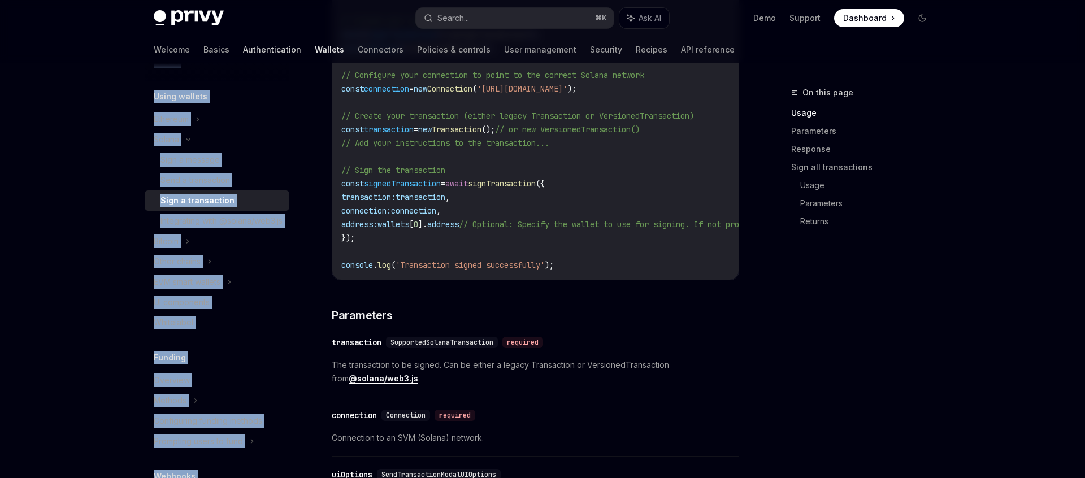
click at [243, 59] on link "Authentication" at bounding box center [272, 49] width 58 height 27
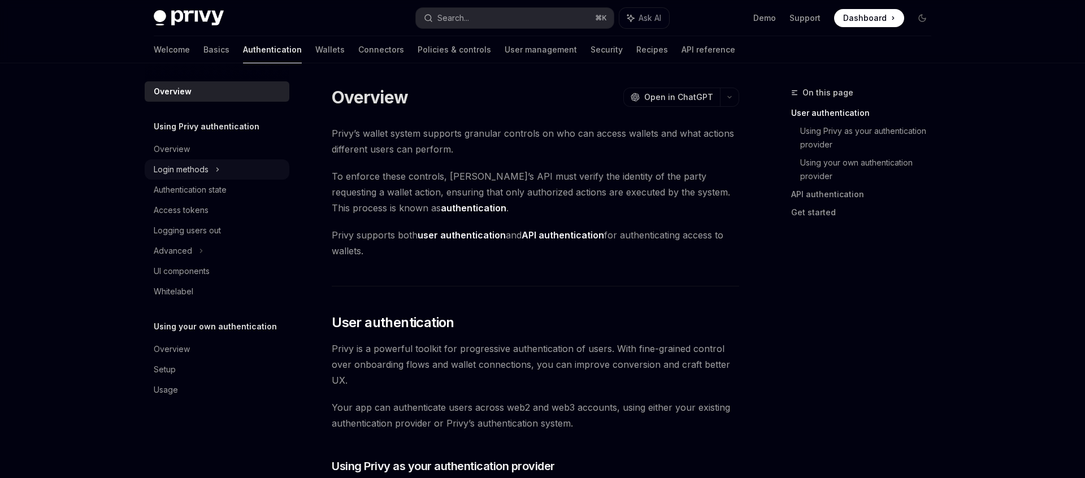
click at [194, 165] on div "Login methods" at bounding box center [181, 170] width 55 height 14
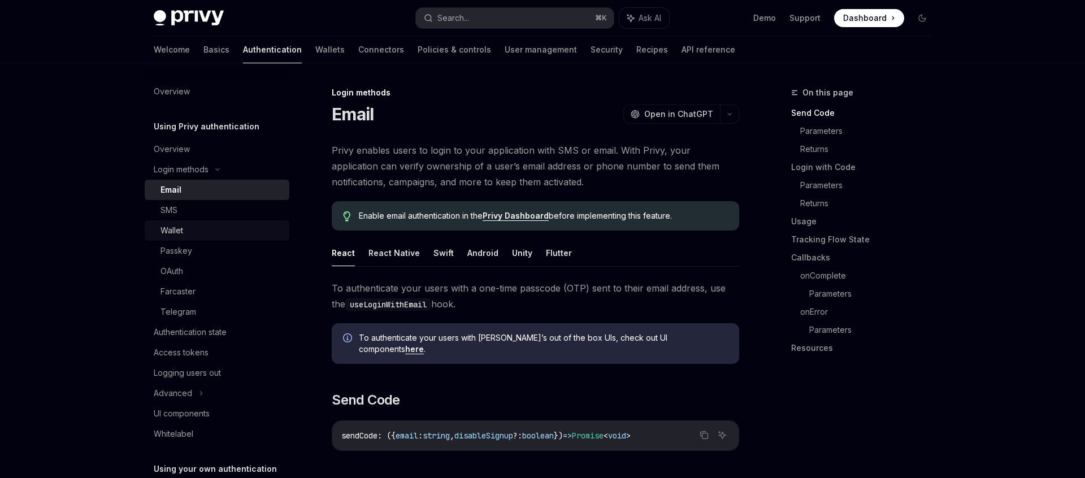
click at [185, 231] on div "Wallet" at bounding box center [221, 231] width 122 height 14
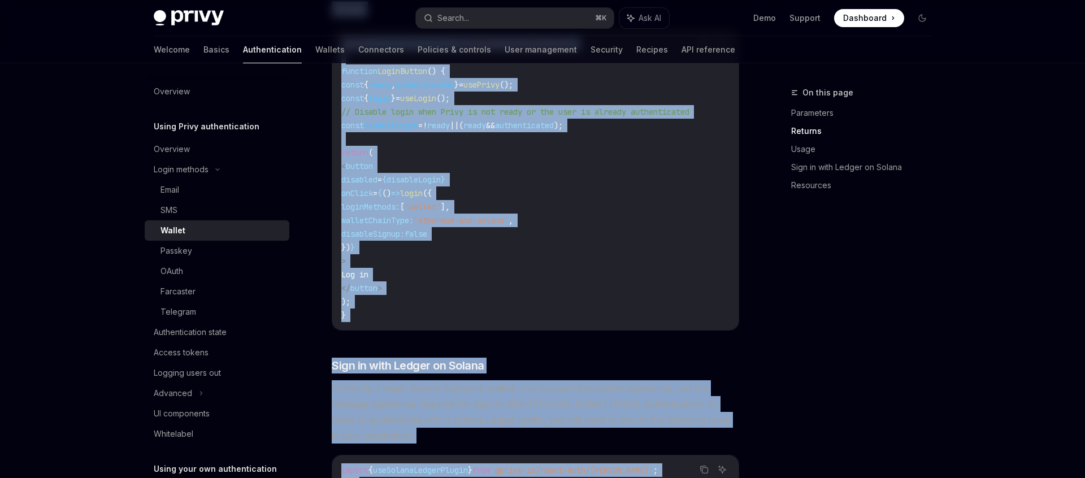
scroll to position [1166, 0]
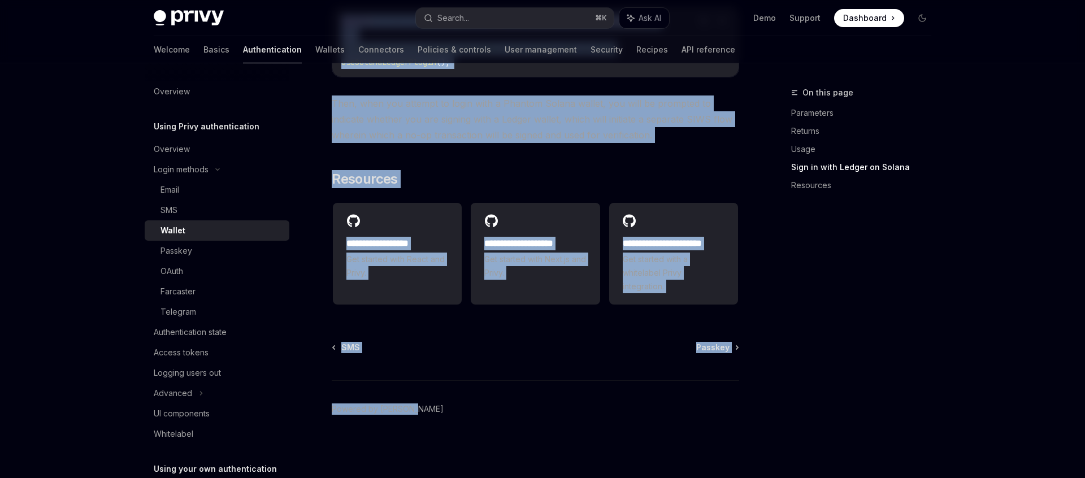
copy div "For users who already have wallets, Privy supports signing in with Ethereum (SI…"
drag, startPoint x: 511, startPoint y: 136, endPoint x: 536, endPoint y: 517, distance: 382.2
type textarea "*"
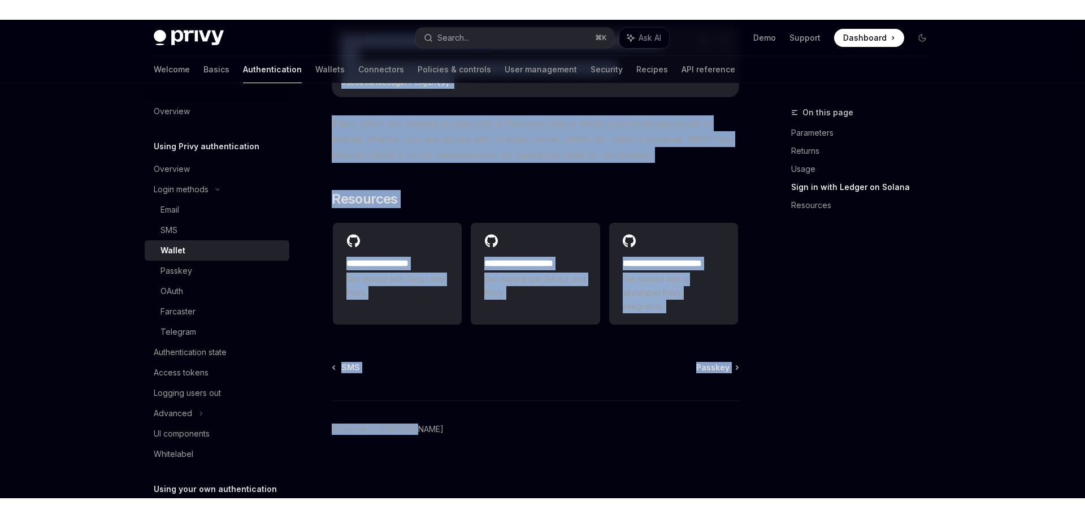
scroll to position [1126, 0]
